Goal: Find specific page/section: Find specific page/section

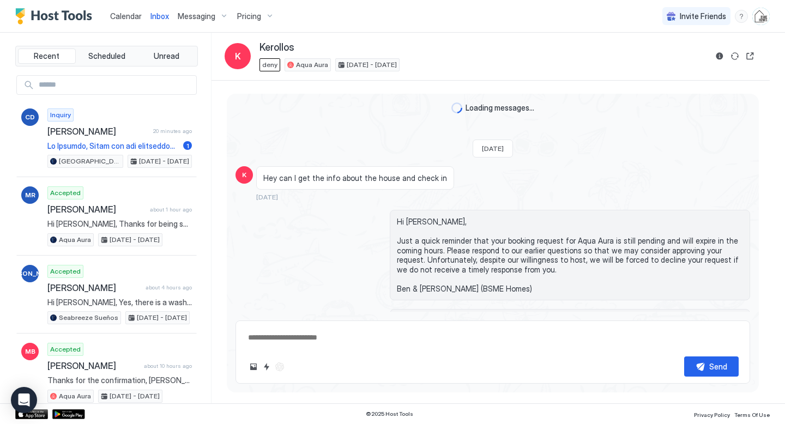
scroll to position [575, 0]
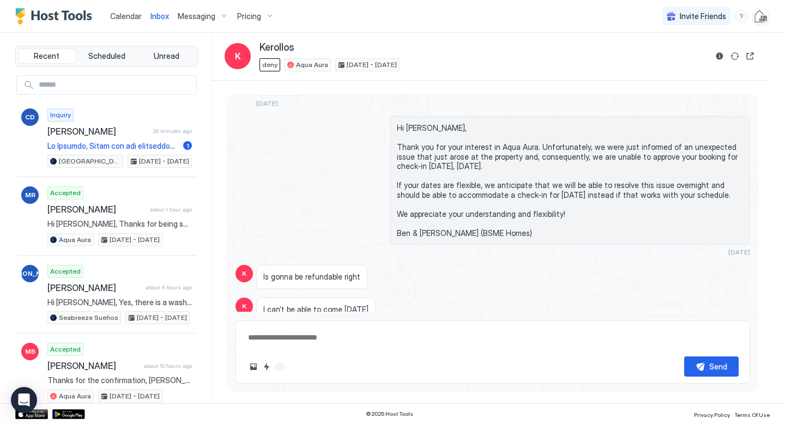
click at [117, 20] on span "Calendar" at bounding box center [126, 15] width 32 height 9
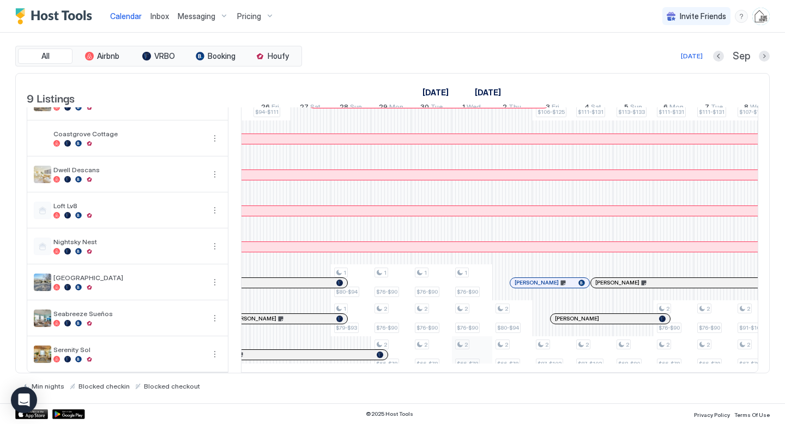
scroll to position [0, 732]
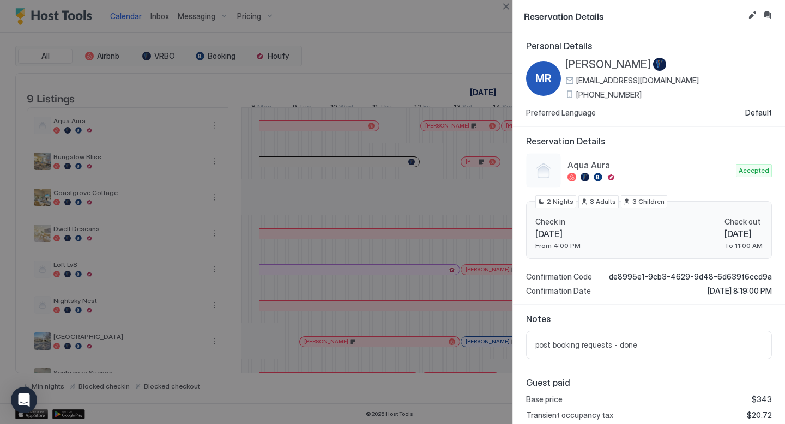
click at [152, 21] on div at bounding box center [392, 212] width 785 height 424
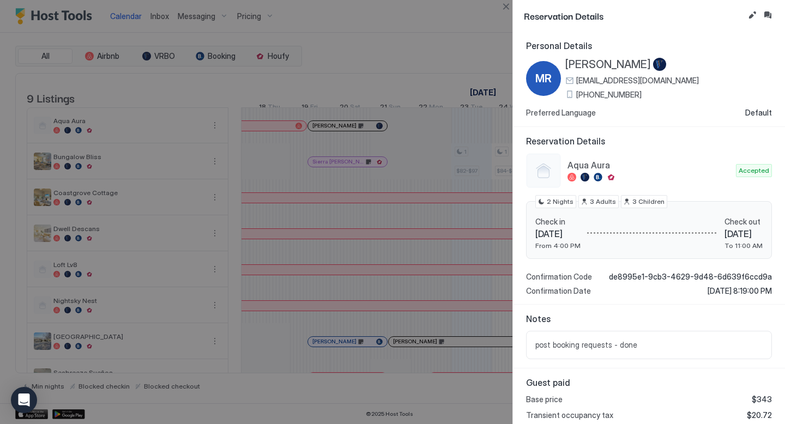
click at [155, 21] on div at bounding box center [392, 212] width 785 height 424
click at [504, 3] on button "Close" at bounding box center [506, 6] width 13 height 13
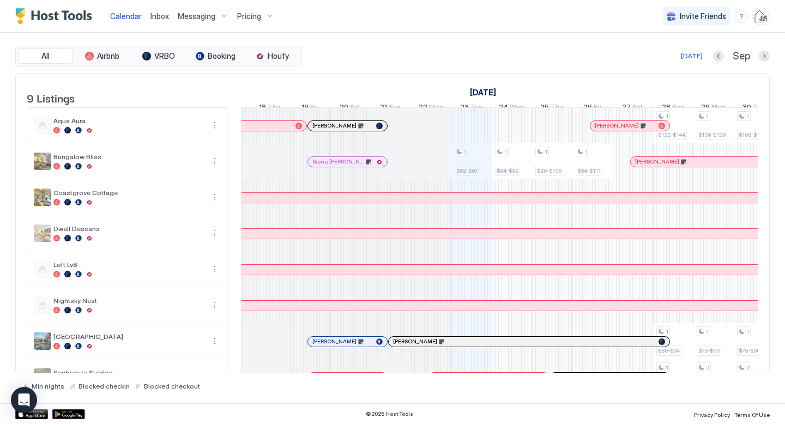
click at [148, 11] on div "Inbox" at bounding box center [159, 16] width 27 height 20
click at [163, 17] on span "Inbox" at bounding box center [160, 15] width 19 height 9
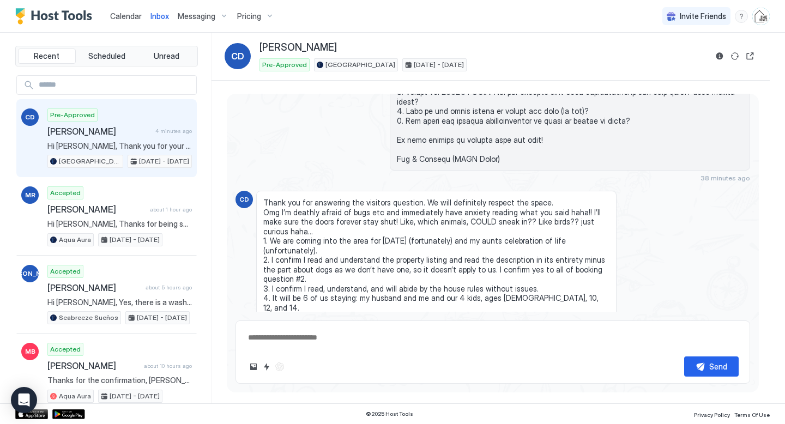
scroll to position [584, 0]
